Goal: Navigation & Orientation: Understand site structure

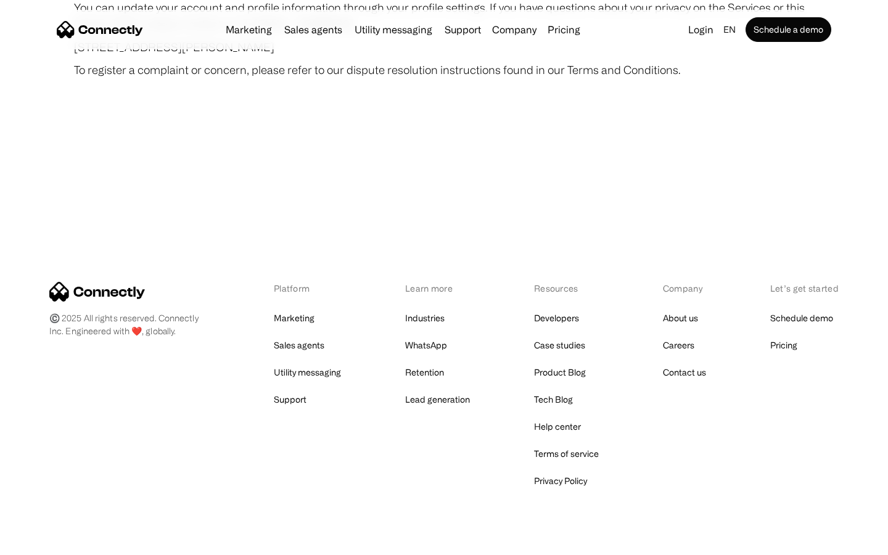
scroll to position [7180, 0]
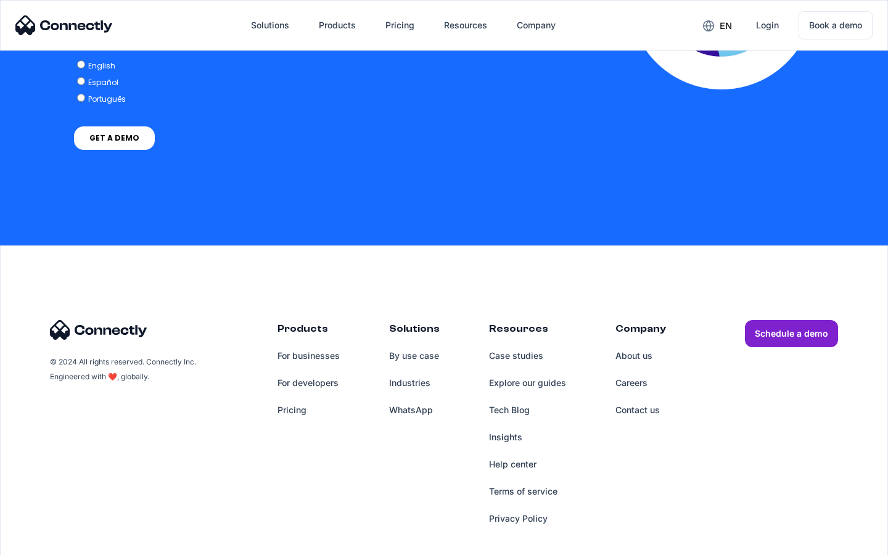
scroll to position [2520, 0]
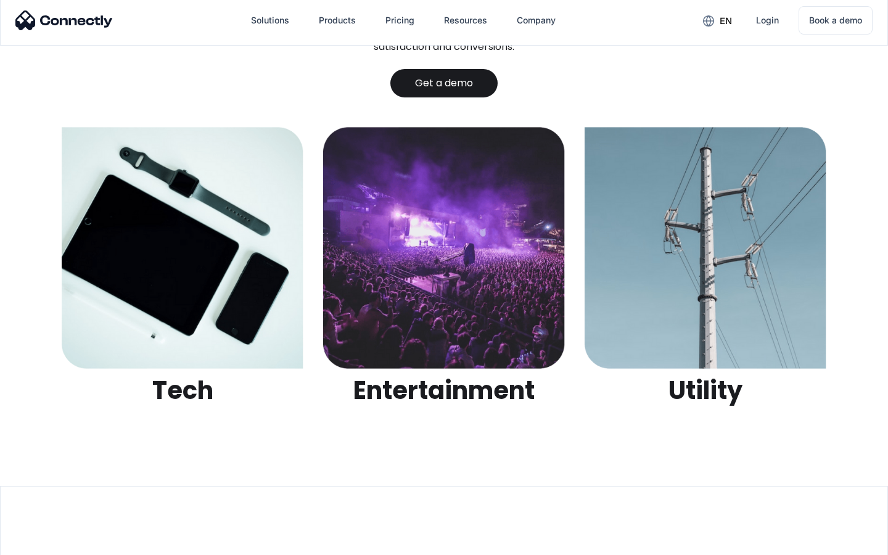
scroll to position [3891, 0]
